Goal: Task Accomplishment & Management: Manage account settings

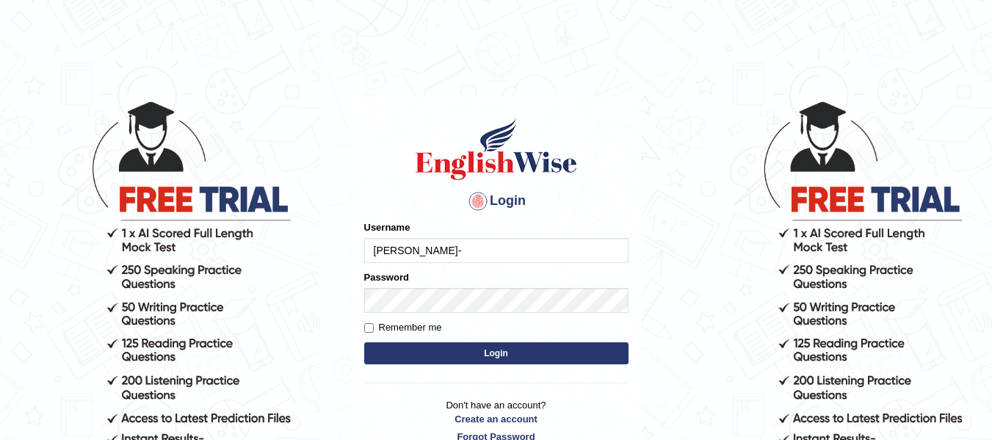
click at [406, 247] on input "[PERSON_NAME]-" at bounding box center [496, 250] width 264 height 25
type input "leticia-"
click at [368, 332] on input "Remember me" at bounding box center [369, 328] width 10 height 10
checkbox input "true"
click at [416, 243] on input "leticia-" at bounding box center [496, 250] width 264 height 25
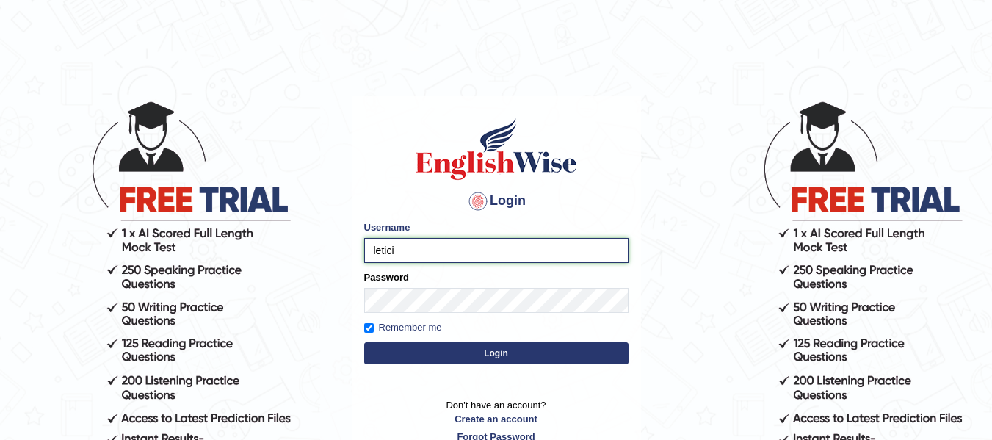
type input "letic"
drag, startPoint x: 392, startPoint y: 257, endPoint x: 415, endPoint y: 239, distance: 28.8
click at [415, 239] on input "letic" at bounding box center [496, 250] width 264 height 25
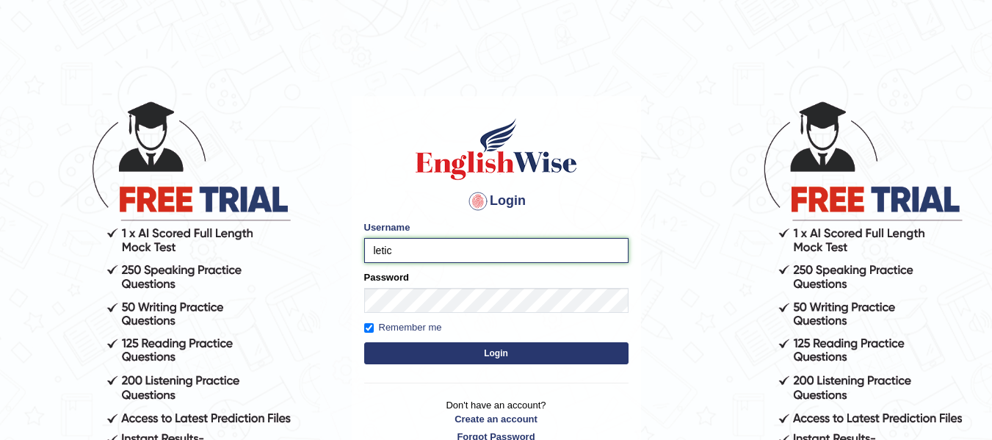
click at [401, 253] on input "letic" at bounding box center [496, 250] width 264 height 25
drag, startPoint x: 401, startPoint y: 253, endPoint x: 413, endPoint y: 253, distance: 11.8
click at [413, 253] on input "letic" at bounding box center [496, 250] width 264 height 25
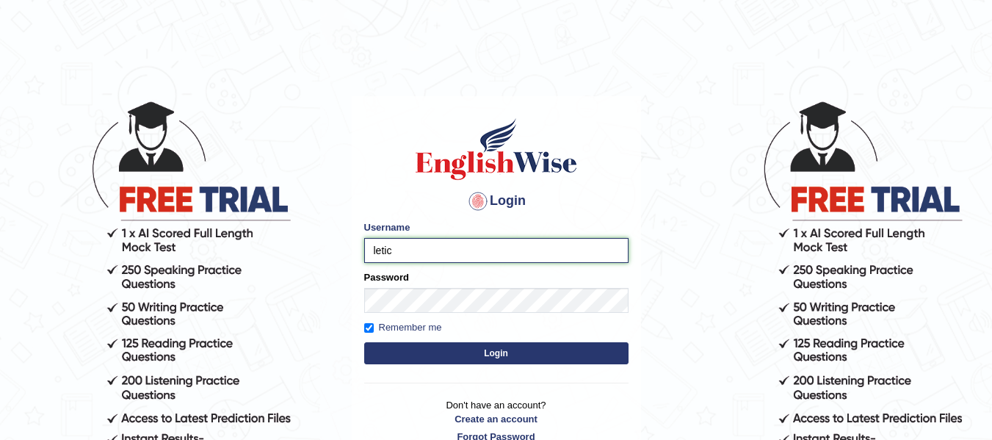
click at [413, 253] on input "letic" at bounding box center [496, 250] width 264 height 25
type input "Leticia_parramatta"
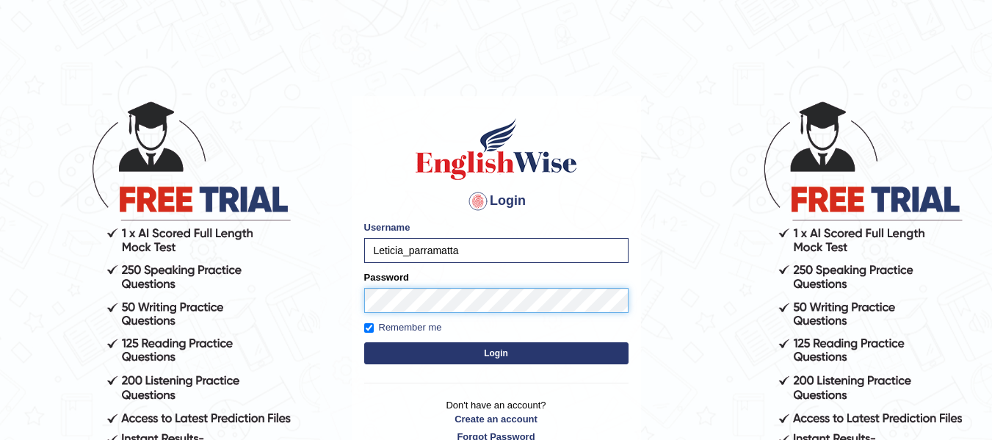
click at [958, 129] on body "Login Please fix the following errors: Username Leticia_parramatta Password Rem…" at bounding box center [496, 270] width 992 height 440
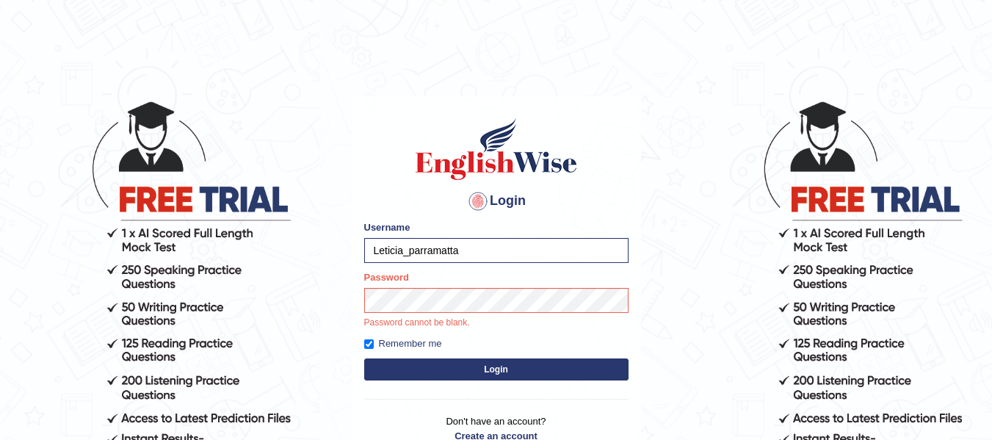
click at [436, 375] on button "Login" at bounding box center [496, 369] width 264 height 22
drag, startPoint x: 436, startPoint y: 375, endPoint x: 482, endPoint y: 347, distance: 53.0
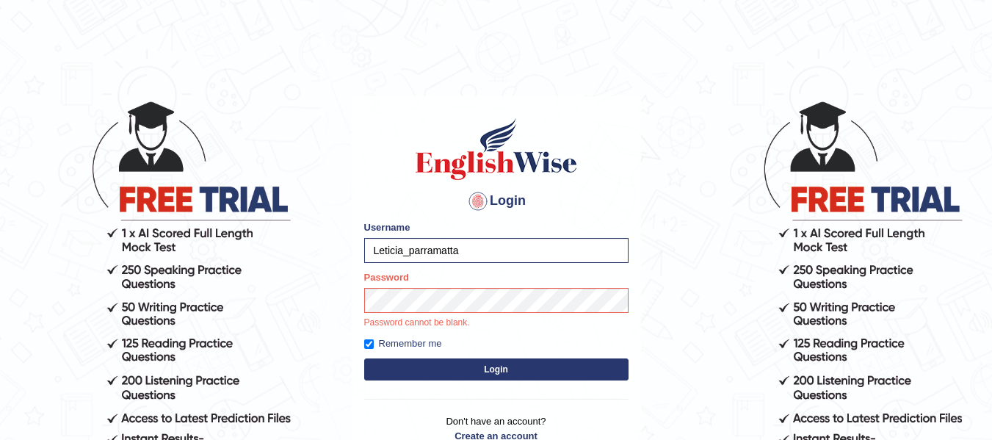
click at [436, 375] on div "Login Please fix the following errors: Username Leticia_parramatta Password Pas…" at bounding box center [496, 288] width 289 height 384
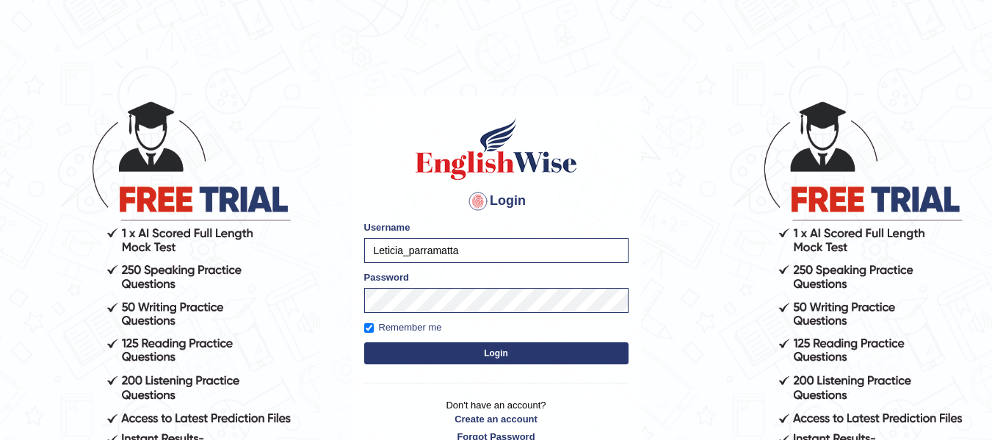
click at [486, 356] on button "Login" at bounding box center [496, 353] width 264 height 22
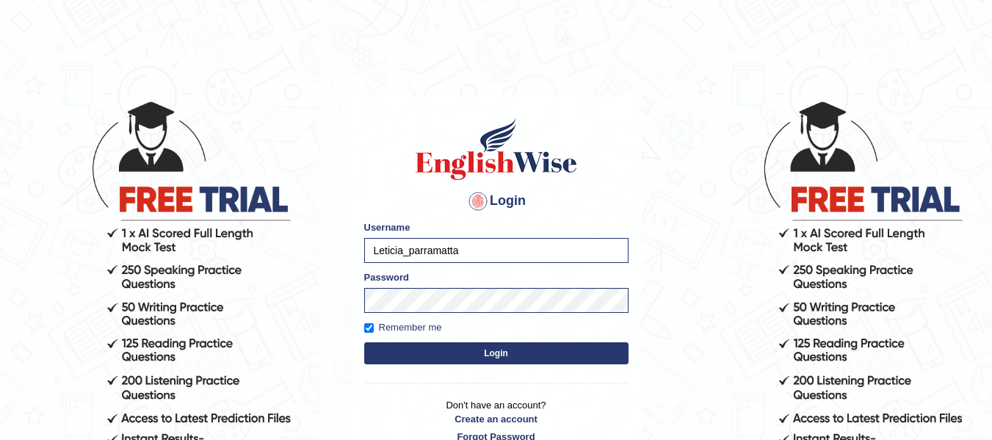
click at [486, 356] on button "Login" at bounding box center [496, 353] width 264 height 22
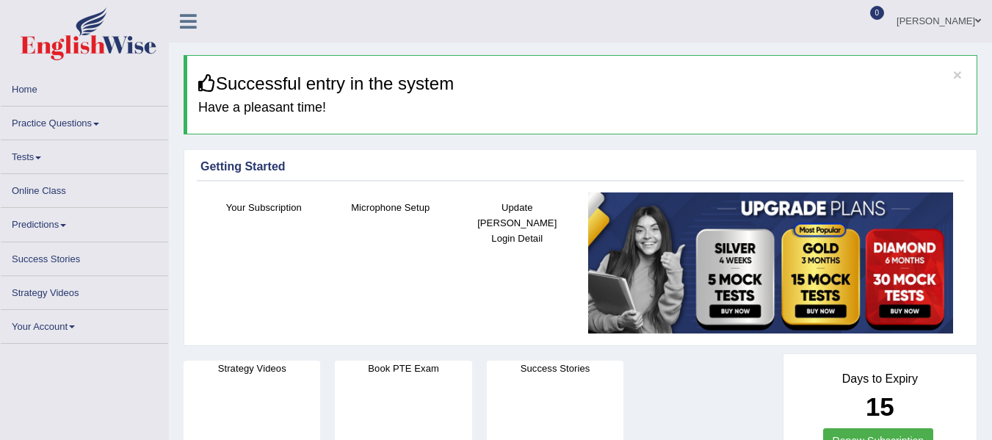
click at [88, 126] on link "Practice Questions" at bounding box center [84, 120] width 167 height 29
drag, startPoint x: 0, startPoint y: 0, endPoint x: 88, endPoint y: 126, distance: 154.0
click at [88, 126] on link "Practice Questions" at bounding box center [84, 120] width 167 height 29
drag, startPoint x: 88, startPoint y: 126, endPoint x: 98, endPoint y: 121, distance: 11.5
click at [98, 121] on link "Practice Questions" at bounding box center [84, 120] width 167 height 29
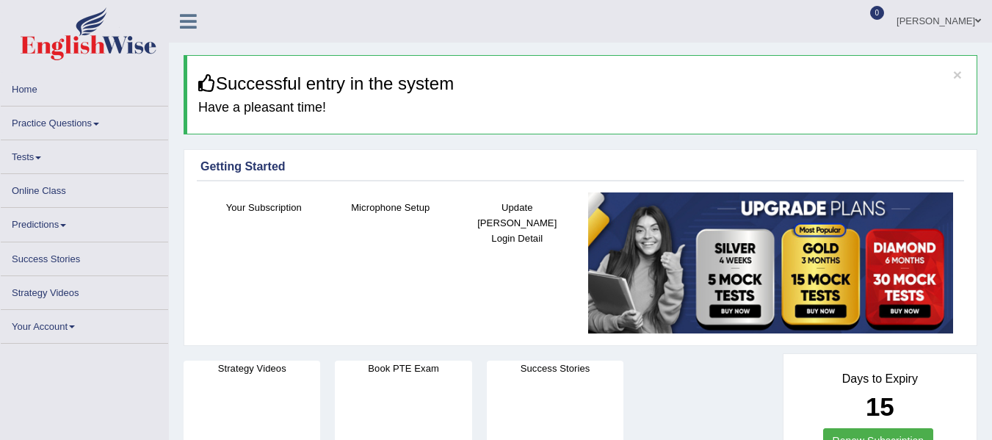
click at [98, 121] on link "Practice Questions" at bounding box center [84, 120] width 167 height 29
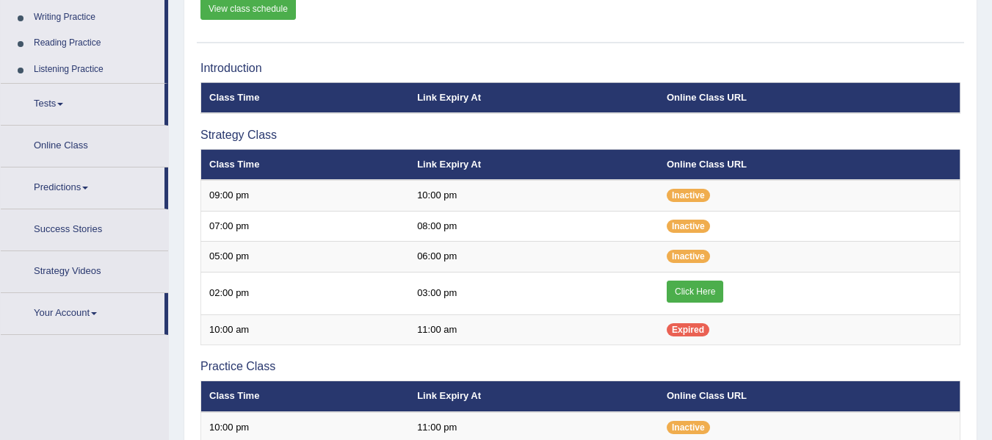
scroll to position [206, 0]
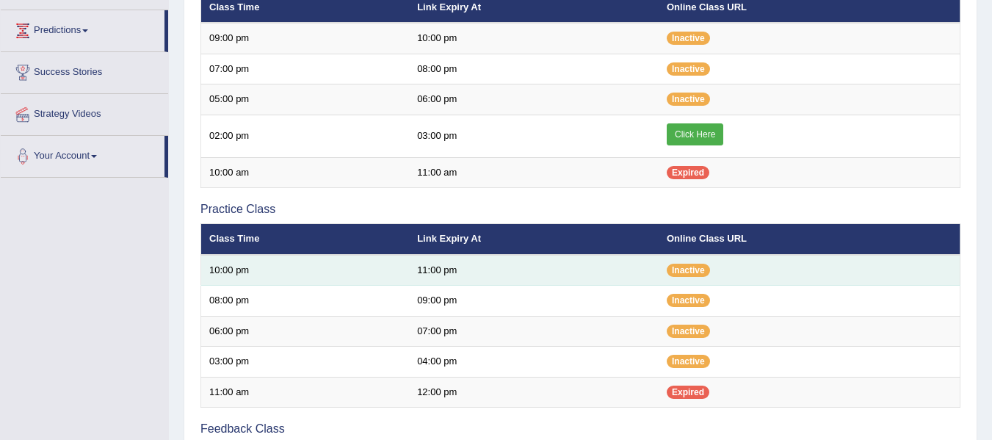
scroll to position [206, 0]
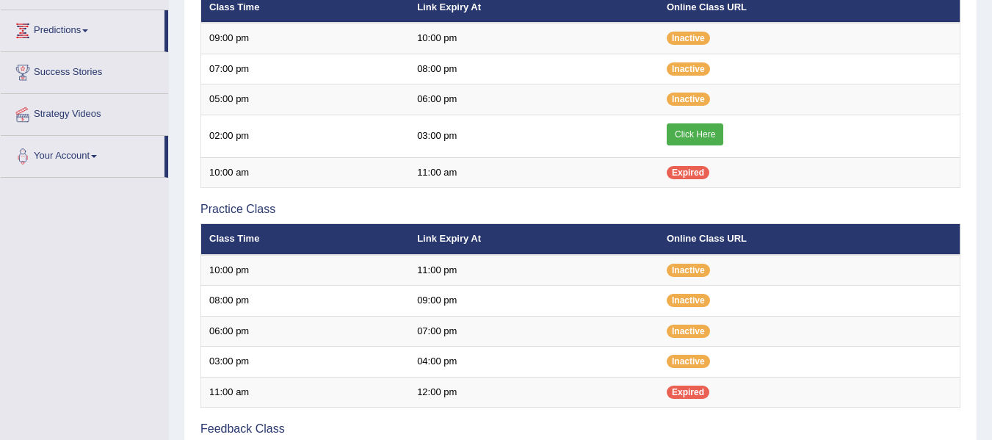
scroll to position [206, 0]
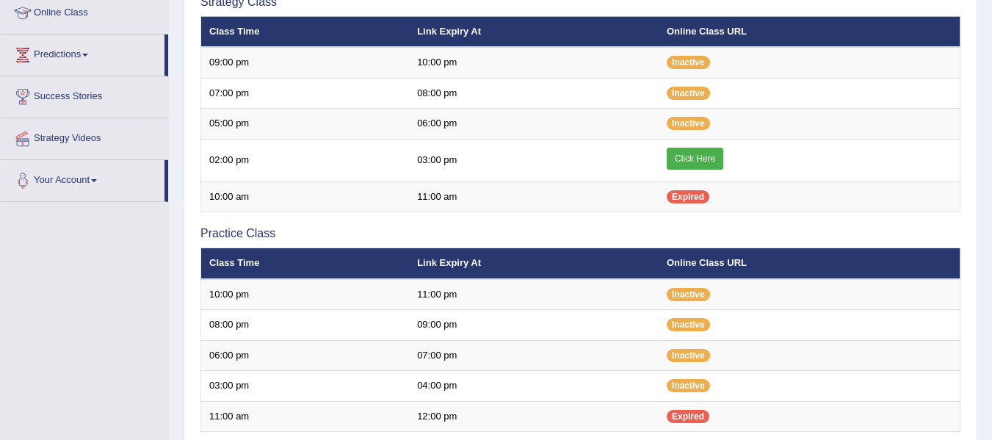
scroll to position [206, 0]
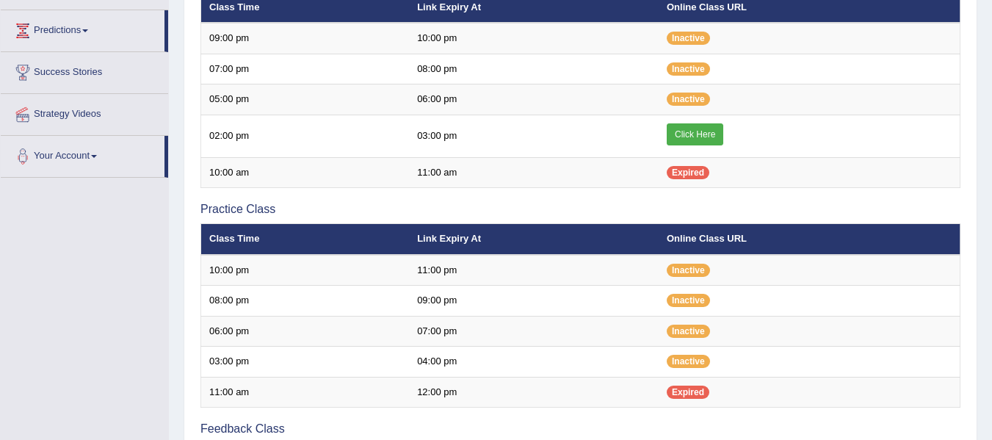
scroll to position [206, 0]
